Goal: Information Seeking & Learning: Find specific fact

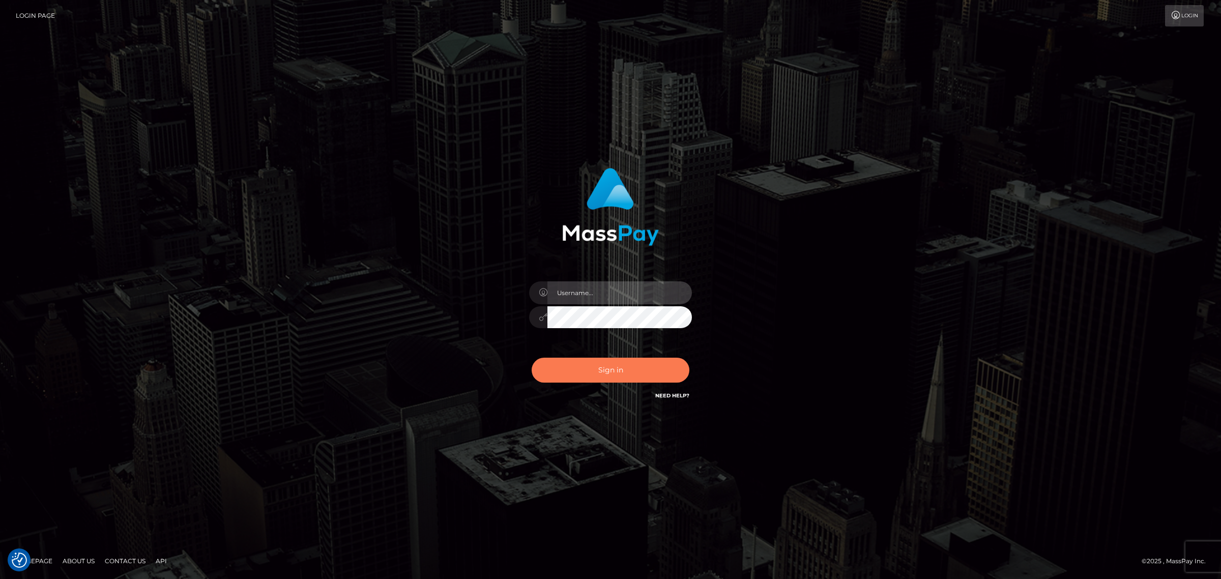
type input "[PERSON_NAME].Xcite"
click at [610, 371] on button "Sign in" at bounding box center [611, 370] width 158 height 25
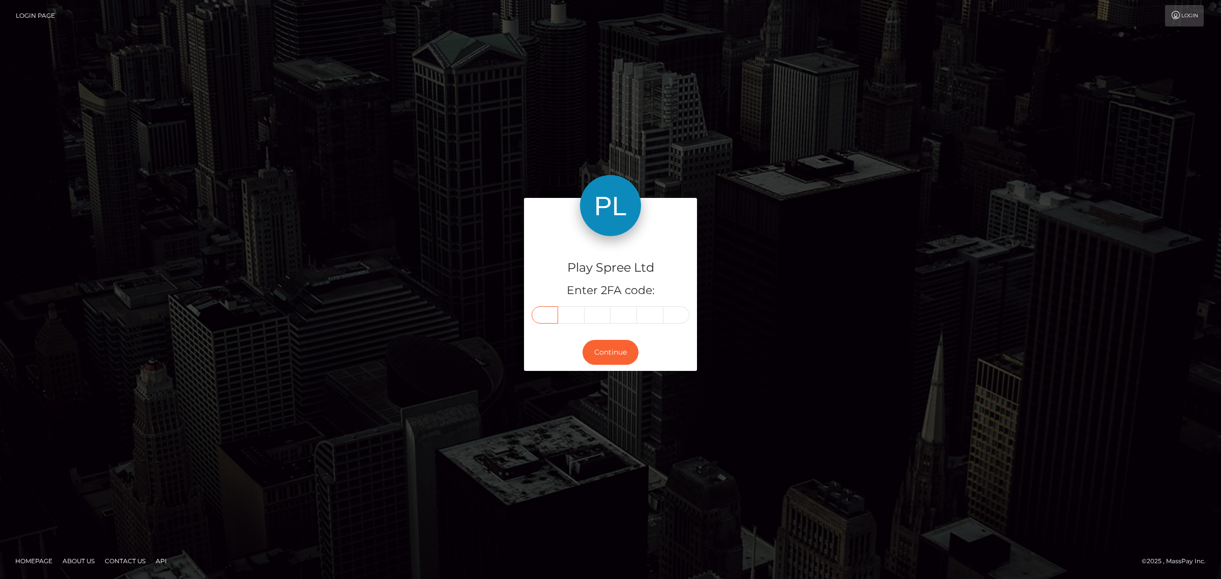
click at [556, 317] on input "text" at bounding box center [545, 314] width 26 height 17
click at [545, 314] on input "text" at bounding box center [545, 314] width 26 height 17
paste input "2"
type input "2"
type input "8"
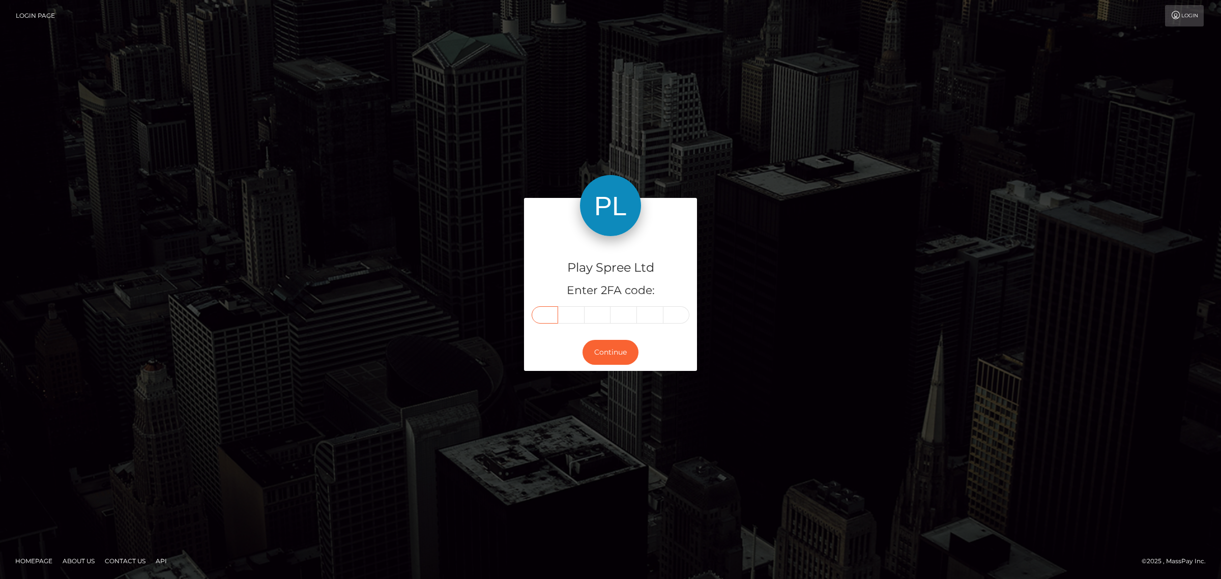
type input "3"
type input "1"
type input "4"
type input "2"
click at [627, 347] on button "Continue" at bounding box center [610, 352] width 56 height 25
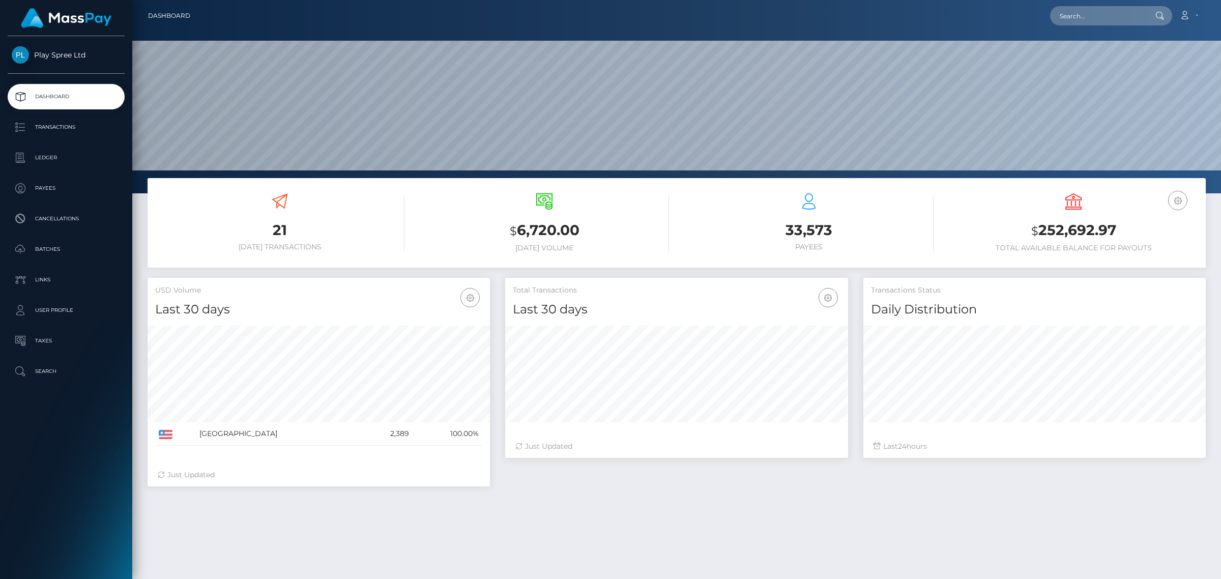
scroll to position [151, 0]
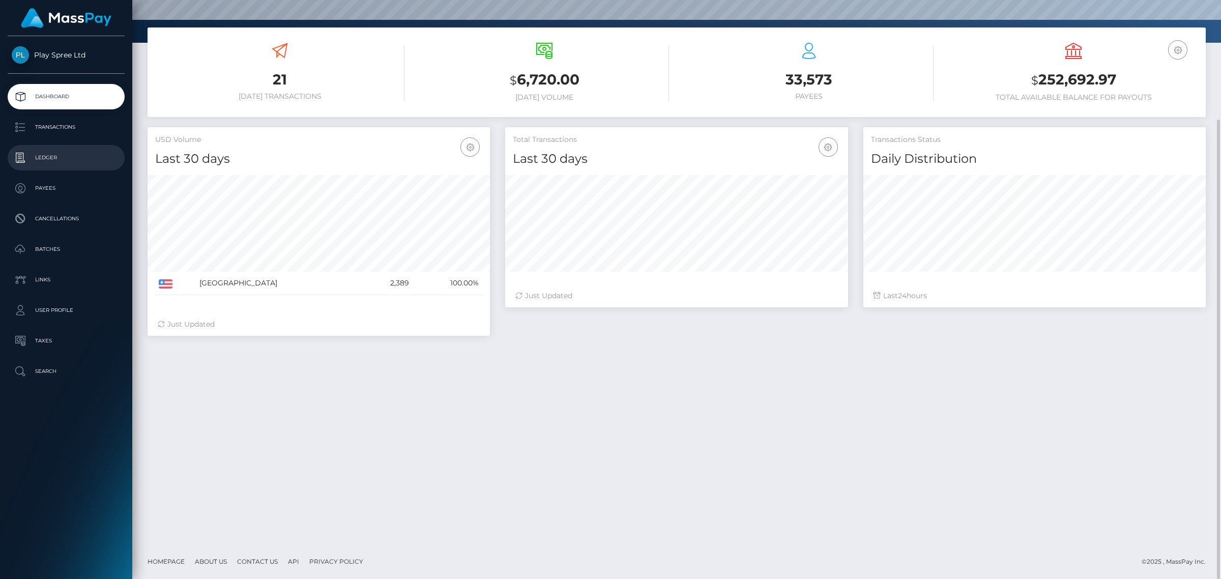
drag, startPoint x: 33, startPoint y: 122, endPoint x: 70, endPoint y: 151, distance: 46.8
click at [33, 122] on p "Transactions" at bounding box center [66, 127] width 109 height 15
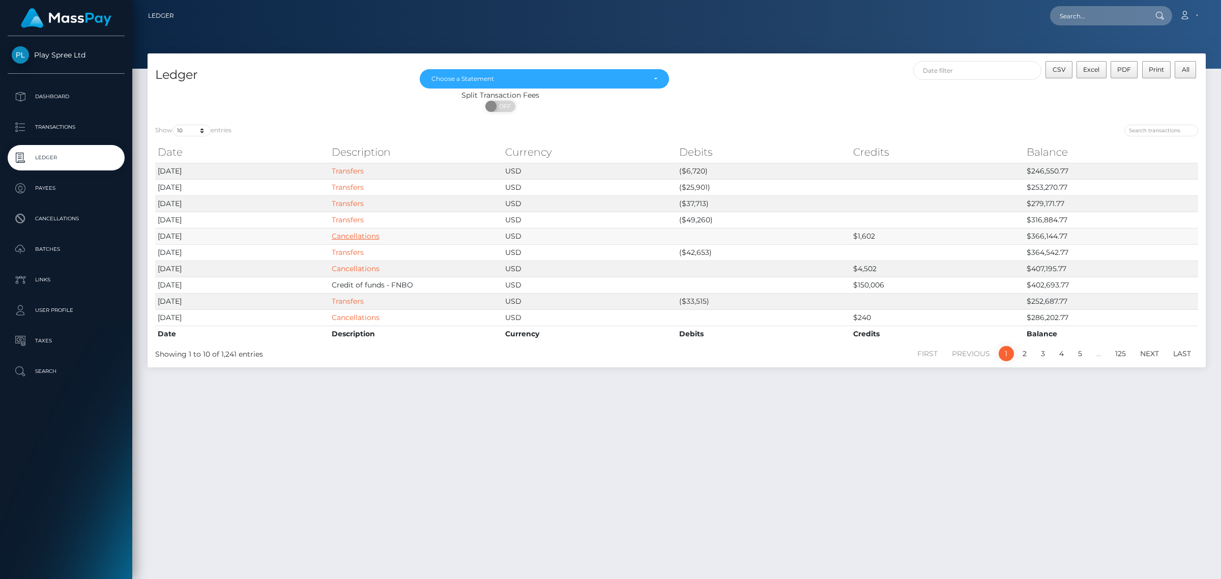
click at [369, 237] on link "Cancellations" at bounding box center [356, 235] width 48 height 9
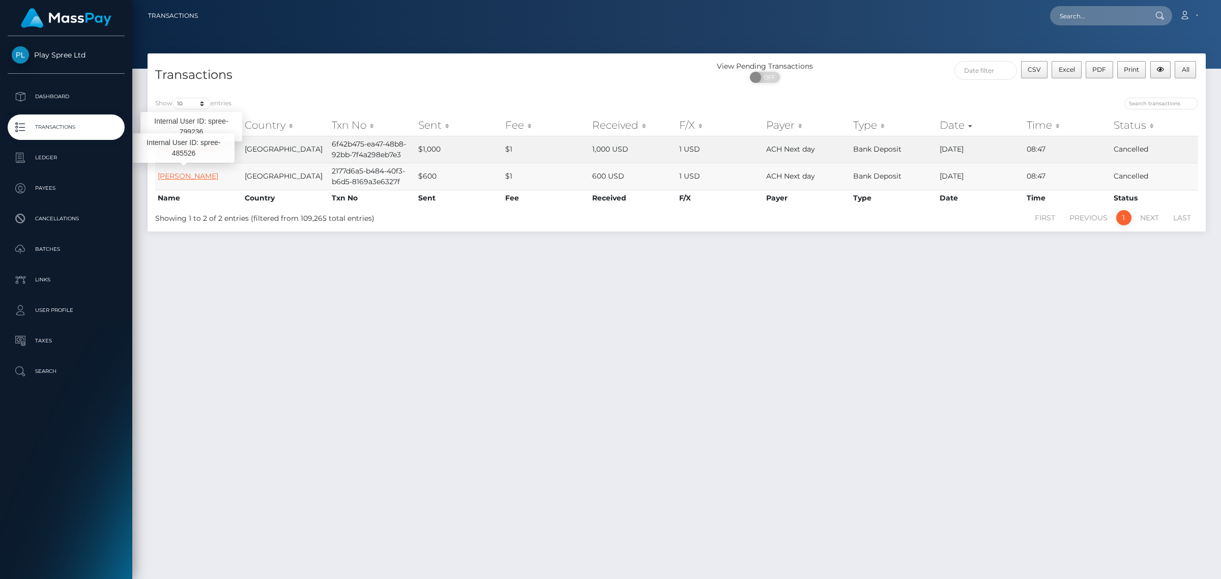
click at [185, 179] on link "ERIC DEAN HUDDLESTON" at bounding box center [188, 175] width 61 height 9
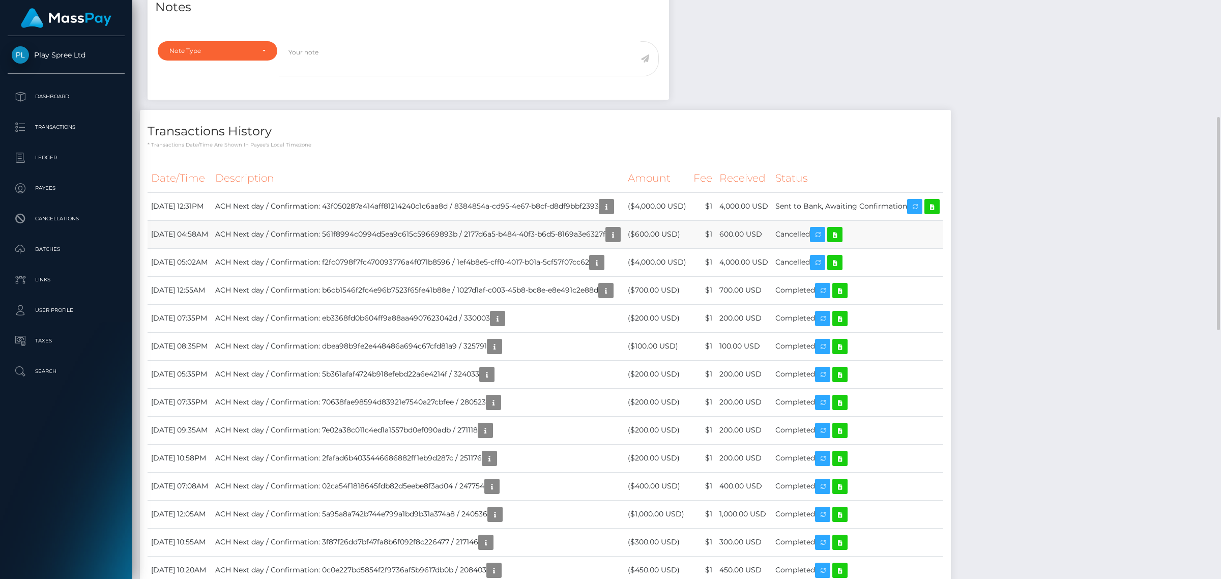
scroll to position [122, 342]
click at [619, 235] on icon "button" at bounding box center [613, 234] width 12 height 13
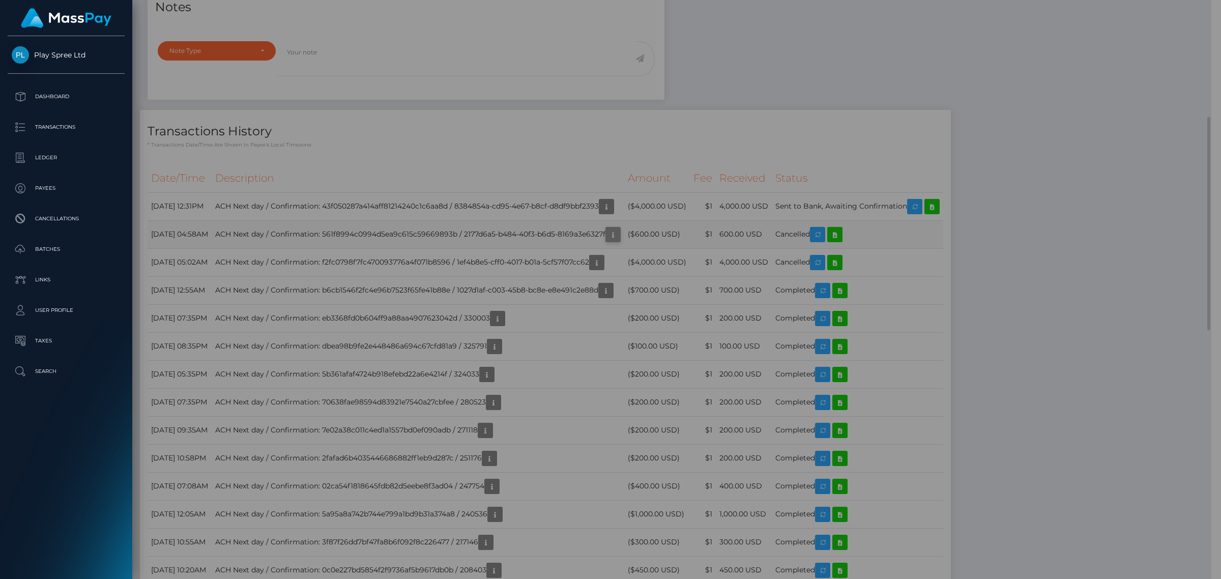
scroll to position [508563, 508345]
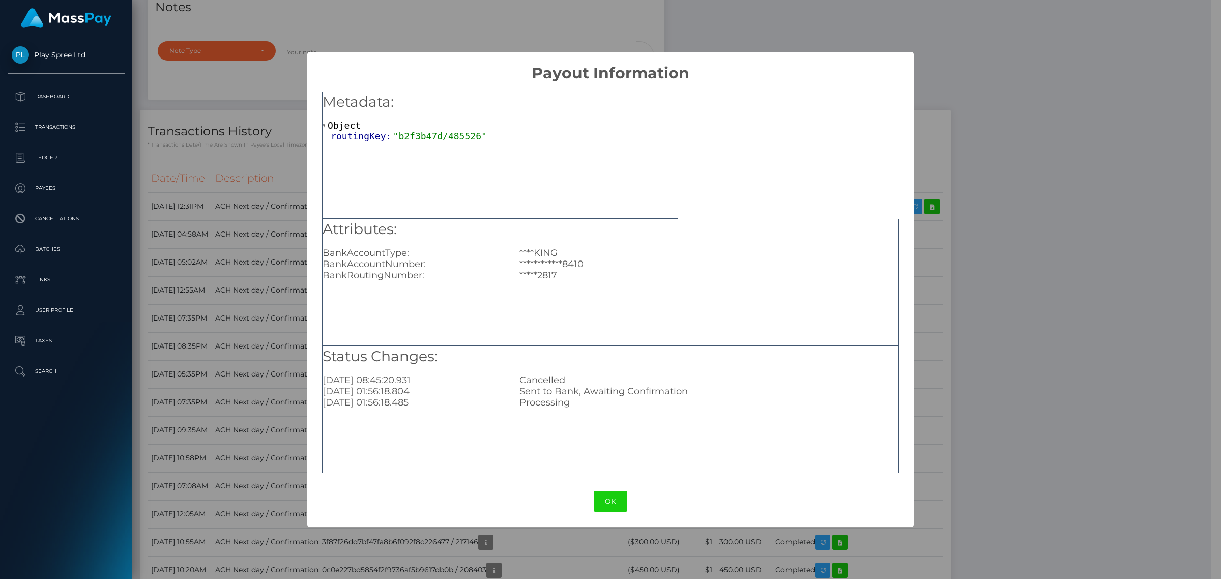
click at [1085, 271] on div "**********" at bounding box center [610, 289] width 1221 height 579
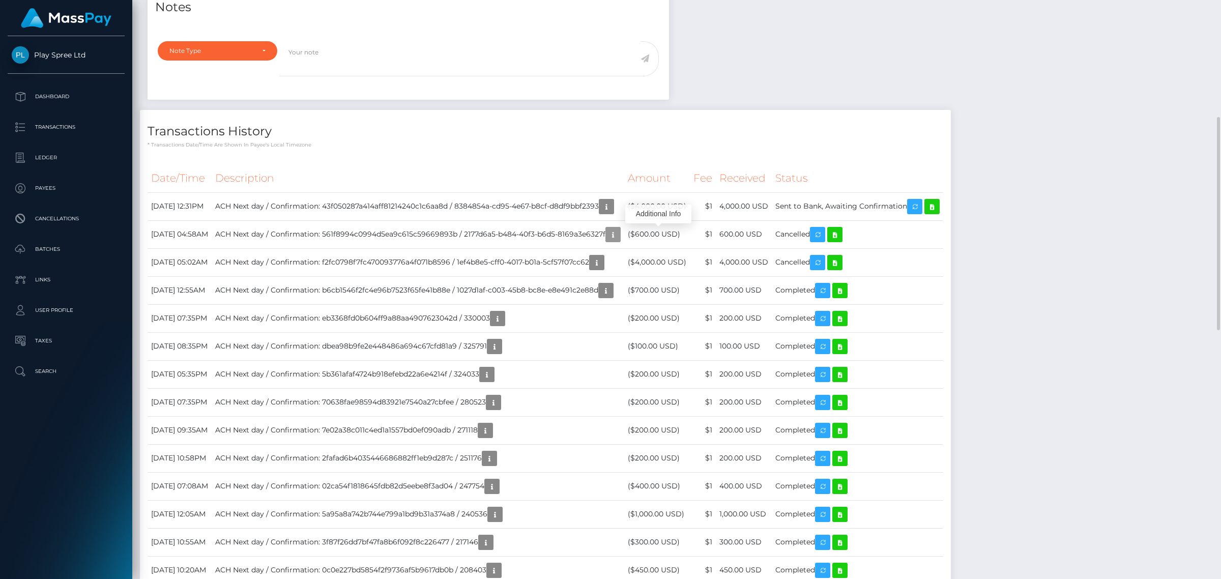
scroll to position [122, 342]
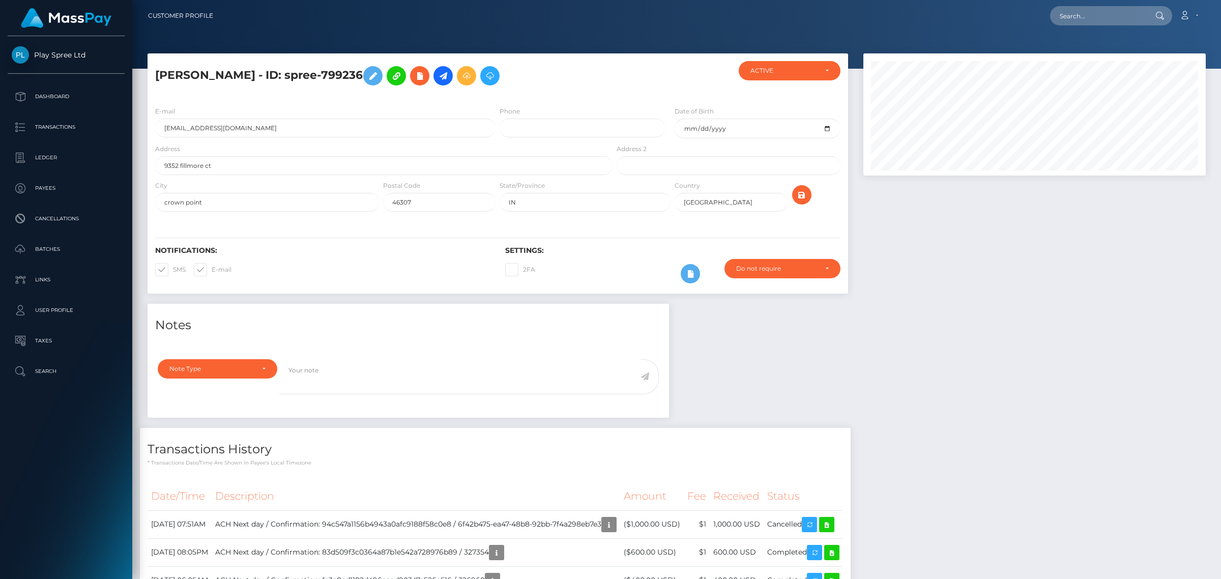
scroll to position [150, 0]
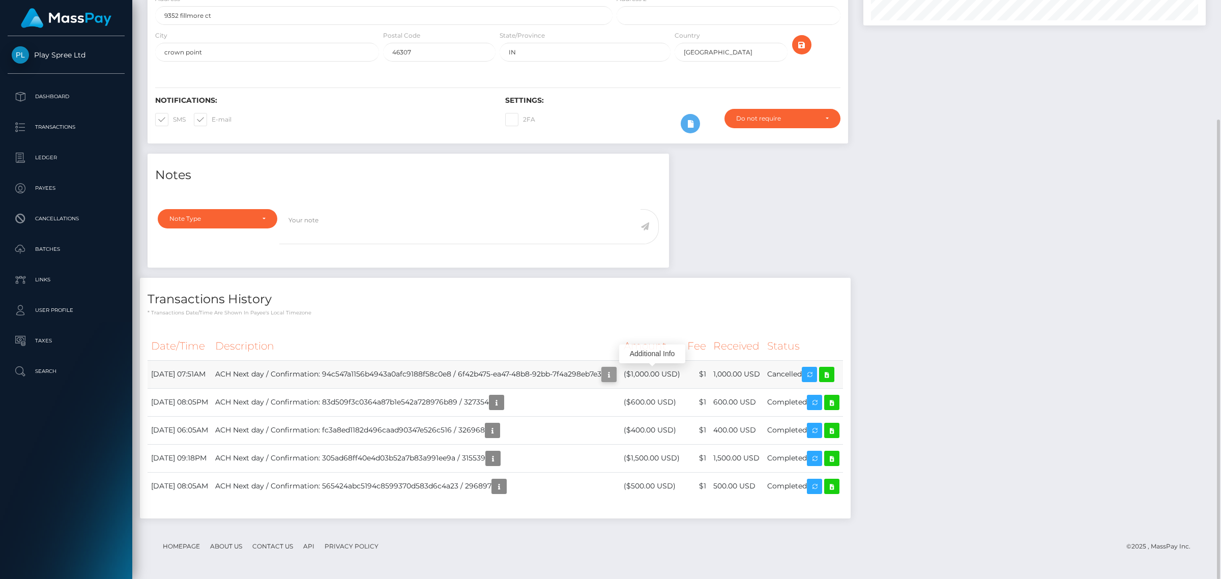
click at [615, 379] on icon "button" at bounding box center [609, 374] width 12 height 13
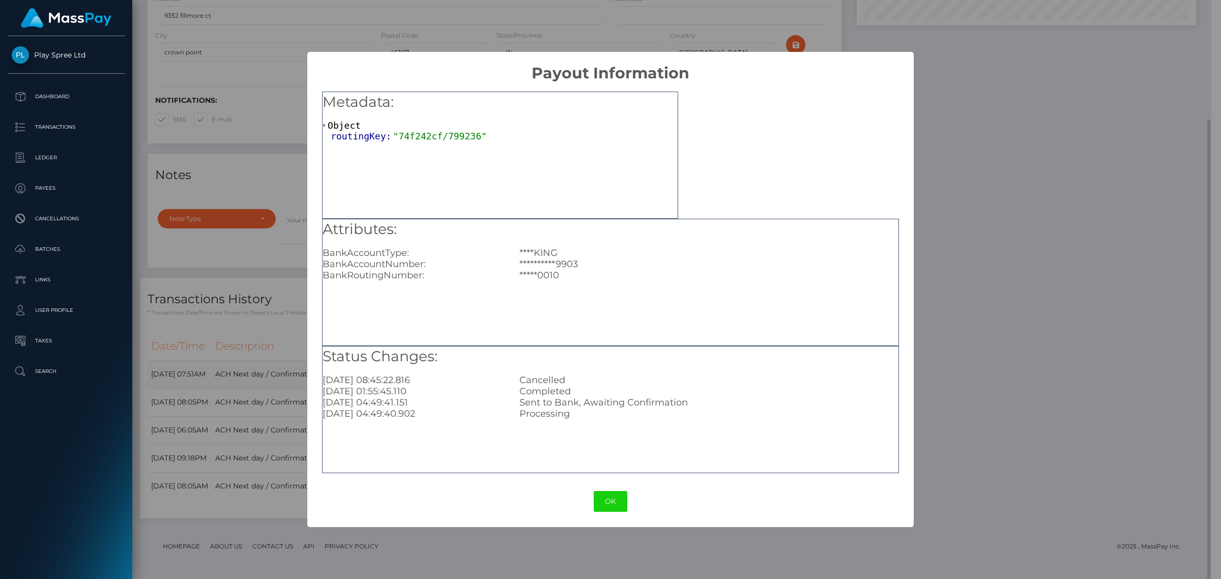
scroll to position [508563, 508345]
click at [1115, 220] on div "**********" at bounding box center [610, 289] width 1221 height 579
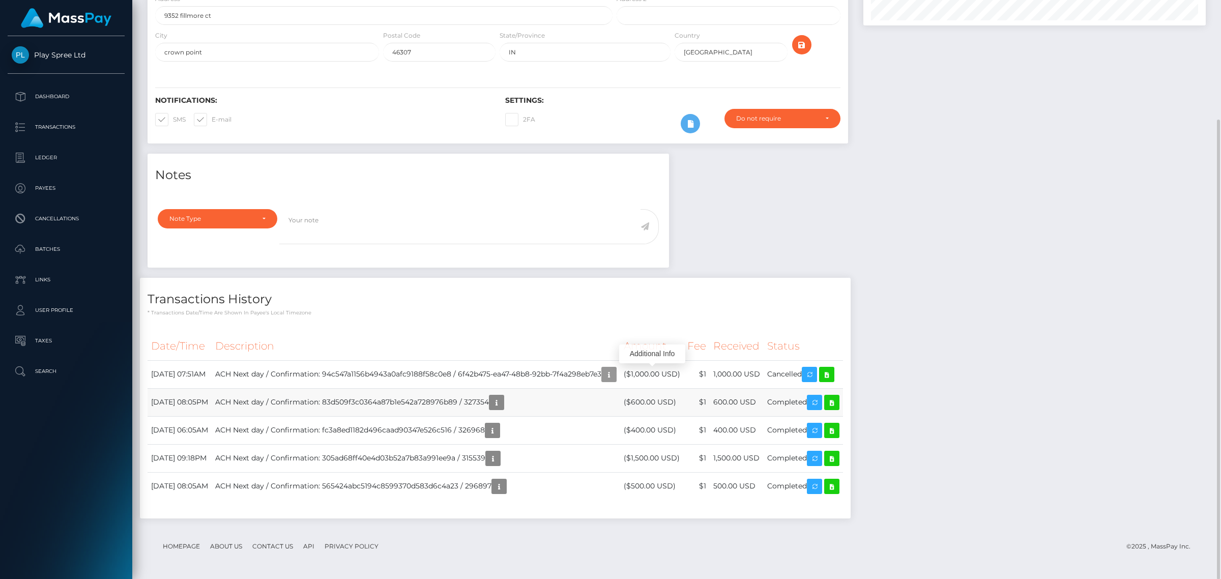
scroll to position [122, 342]
click at [620, 372] on td "ACH Next day / Confirmation: 94c547a1156b4943a0afc9188f58c0e8 / 6f42b475-ea47-4…" at bounding box center [416, 374] width 408 height 28
click at [600, 380] on td "ACH Next day / Confirmation: 94c547a1156b4943a0afc9188f58c0e8 / 6f42b475-ea47-4…" at bounding box center [416, 374] width 408 height 28
drag, startPoint x: 642, startPoint y: 372, endPoint x: 494, endPoint y: 376, distance: 148.1
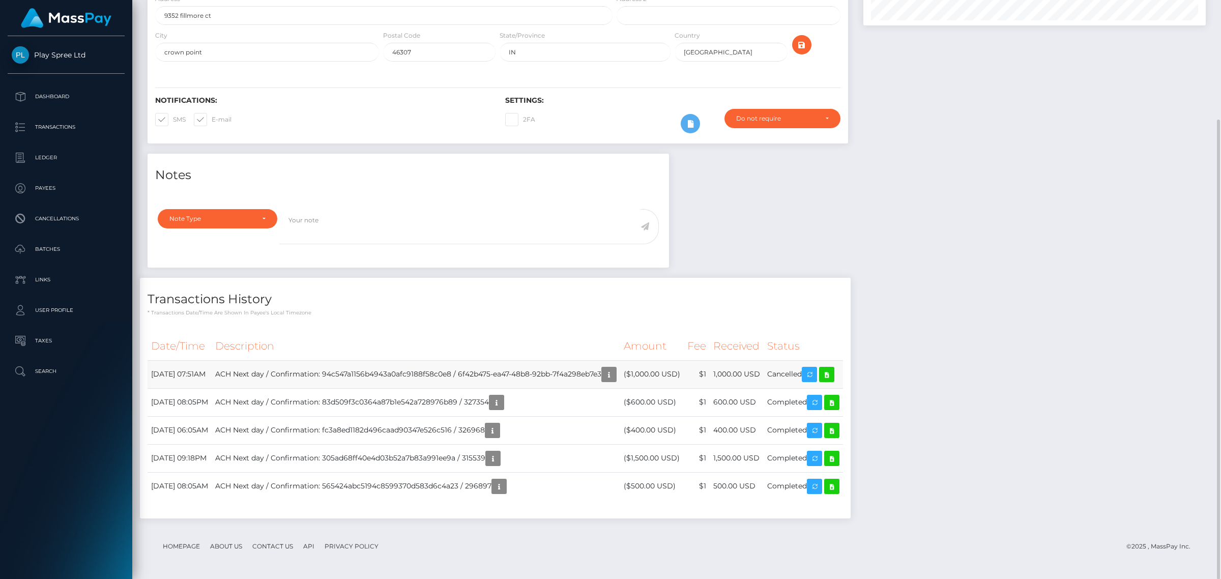
click at [494, 376] on td "ACH Next day / Confirmation: 94c547a1156b4943a0afc9188f58c0e8 / 6f42b475-ea47-4…" at bounding box center [416, 374] width 408 height 28
copy td "6f42b475-ea47-48b8-92bb-7f4a298eb7e3"
click at [1023, 220] on div "Notes Note Type Compliance Clear Compliance General Note Type" at bounding box center [676, 341] width 1073 height 375
